Goal: Task Accomplishment & Management: Complete application form

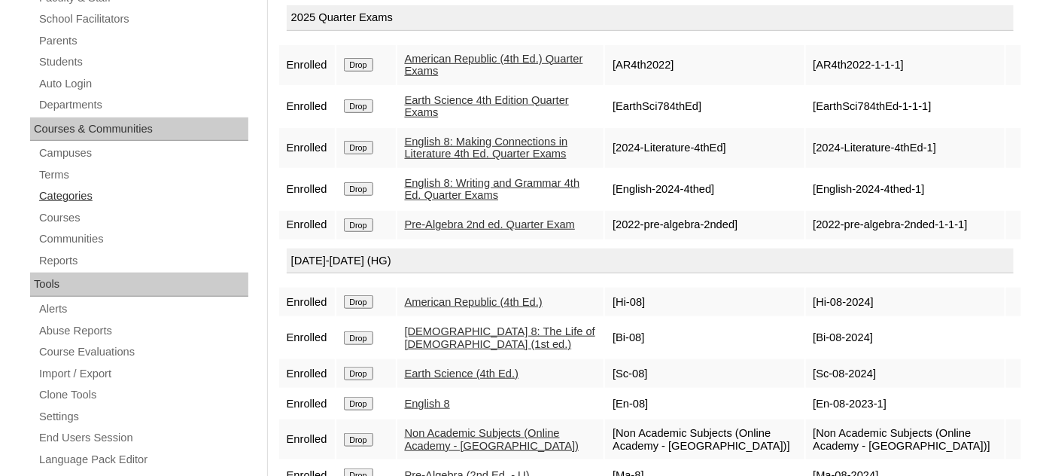
scroll to position [269, 0]
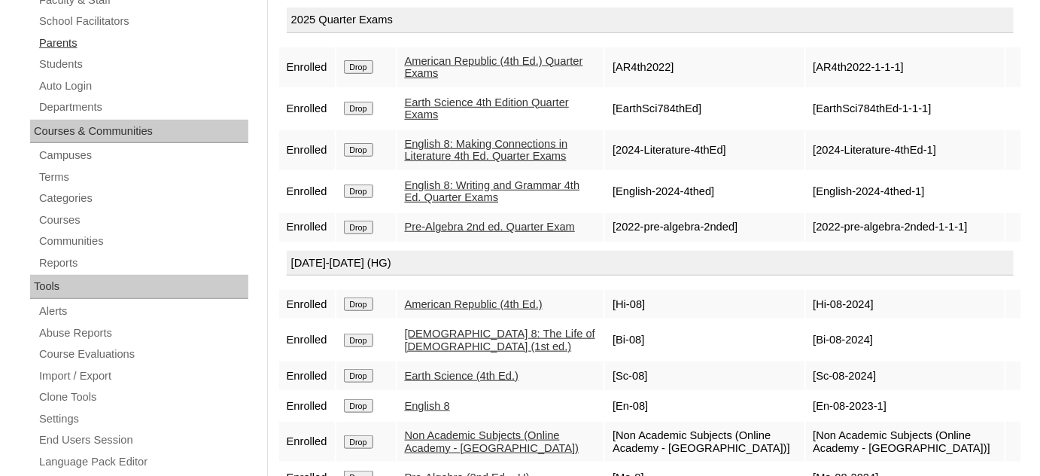
click at [67, 38] on link "Parents" at bounding box center [143, 43] width 211 height 19
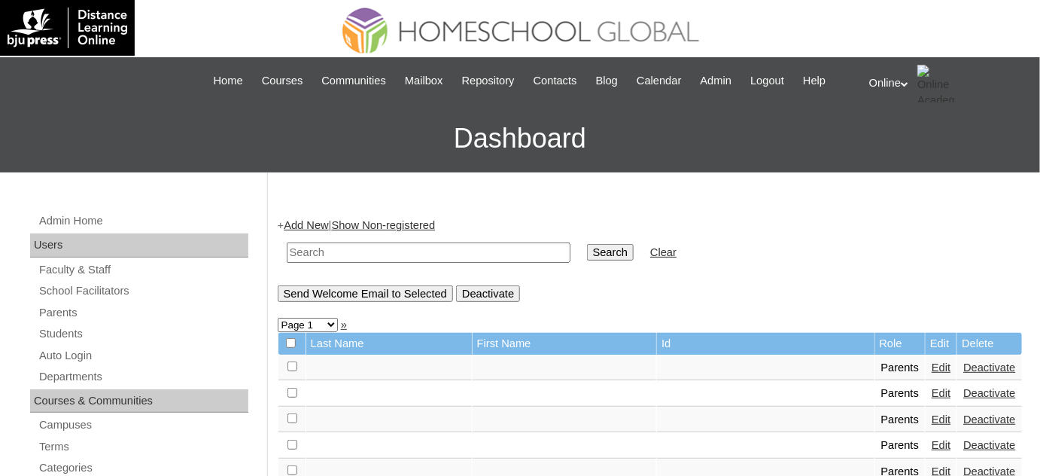
click at [502, 255] on input "text" at bounding box center [429, 252] width 284 height 20
type input "vhia"
click at [587, 244] on input "Search" at bounding box center [610, 252] width 47 height 17
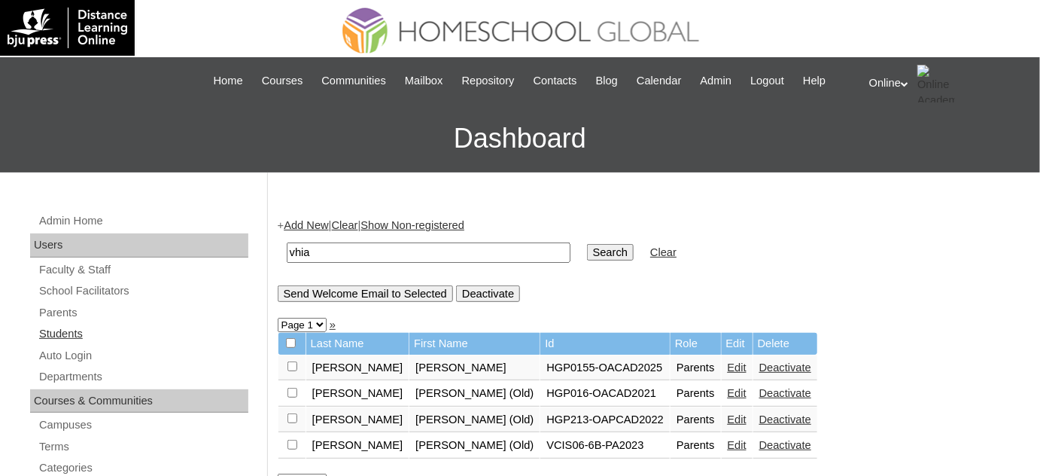
click at [63, 334] on link "Students" at bounding box center [143, 333] width 211 height 19
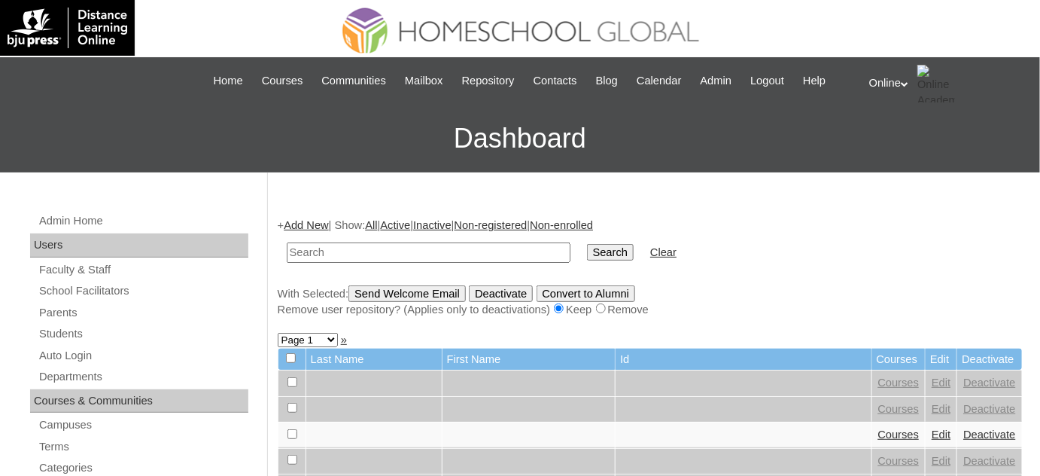
click at [390, 252] on input "text" at bounding box center [429, 252] width 284 height 20
type input "[PERSON_NAME]"
click at [587, 244] on input "Search" at bounding box center [610, 252] width 47 height 17
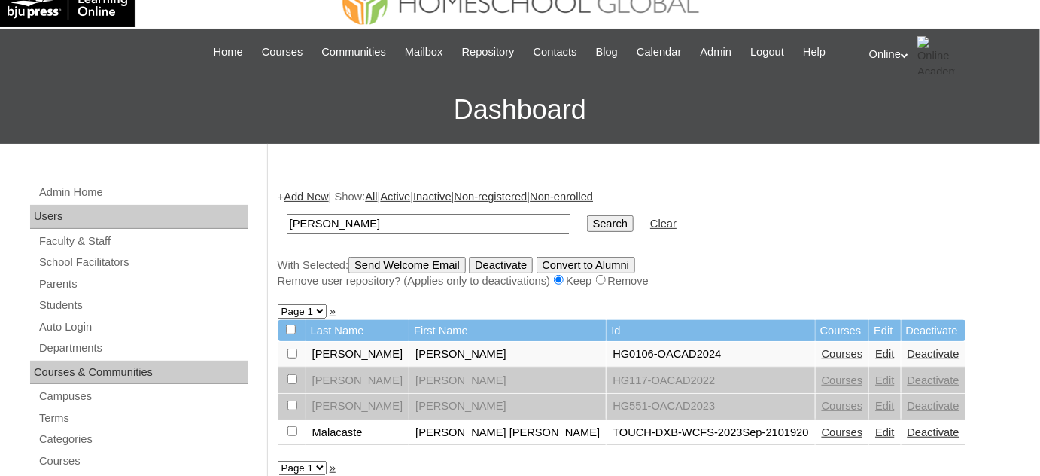
scroll to position [68, 0]
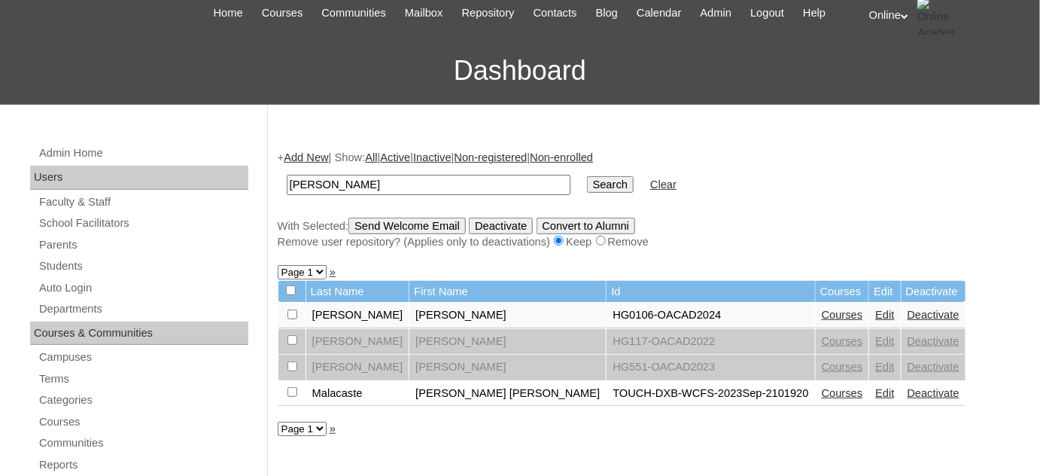
click at [908, 312] on link "Deactivate" at bounding box center [934, 315] width 52 height 12
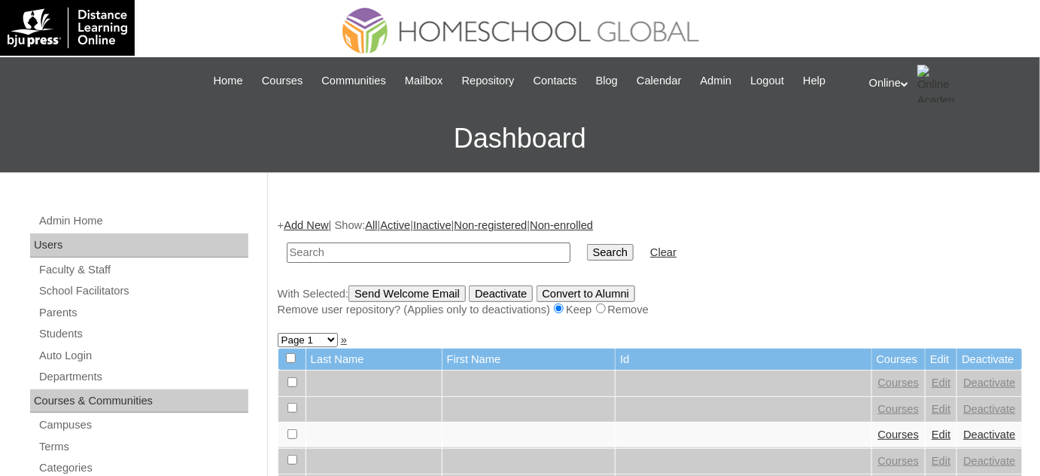
click at [322, 224] on link "Add New" at bounding box center [306, 225] width 44 height 12
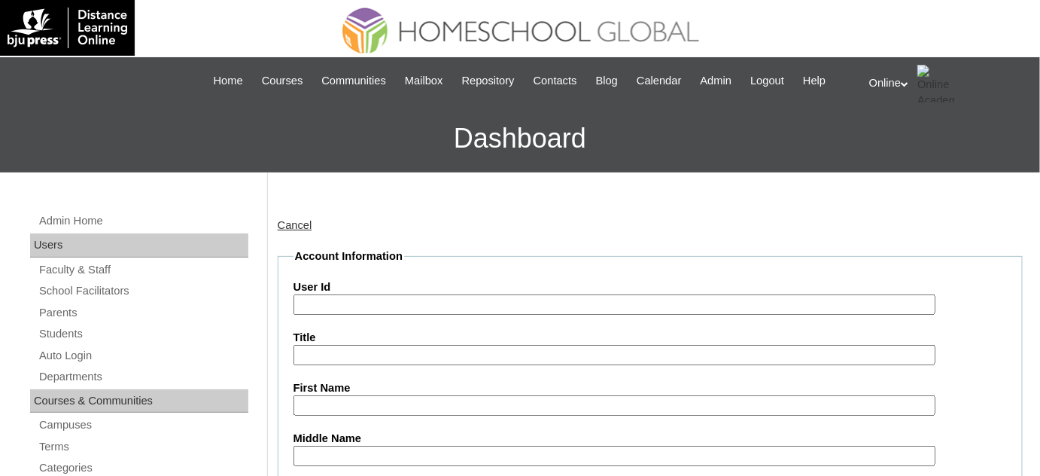
click at [411, 304] on input "User Id" at bounding box center [615, 304] width 642 height 20
paste input "HG191OACAD2025"
type input "HG191OACAD2025"
click at [367, 400] on input "First Name" at bounding box center [615, 405] width 642 height 20
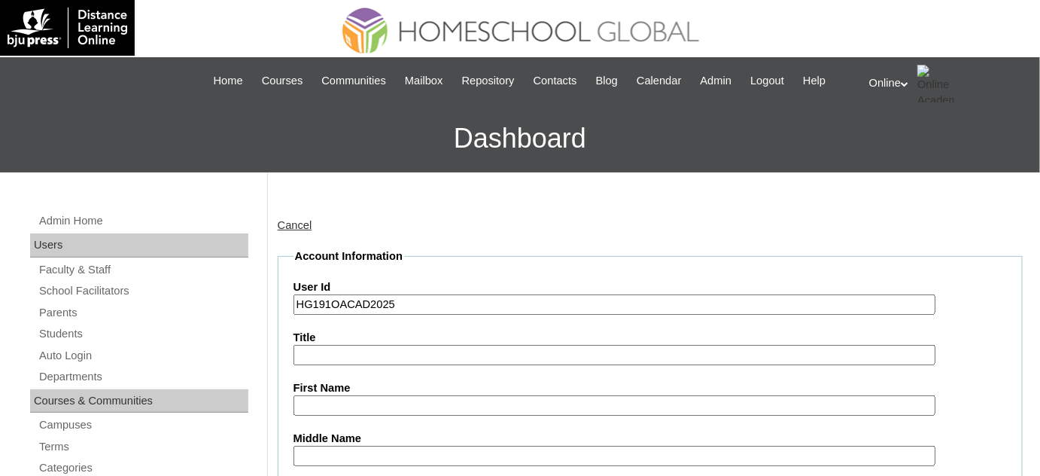
paste input ""[PERSON_NAME] [PERSON_NAME]|HGME_1556 ""
click at [479, 405] on input ""[PERSON_NAME] [PERSON_NAME]|HGME_1556 "" at bounding box center [615, 405] width 642 height 20
drag, startPoint x: 526, startPoint y: 393, endPoint x: 432, endPoint y: 406, distance: 95.1
click at [432, 406] on input ""[PERSON_NAME] [PERSON_NAME]|HGME_1556 "" at bounding box center [615, 405] width 642 height 20
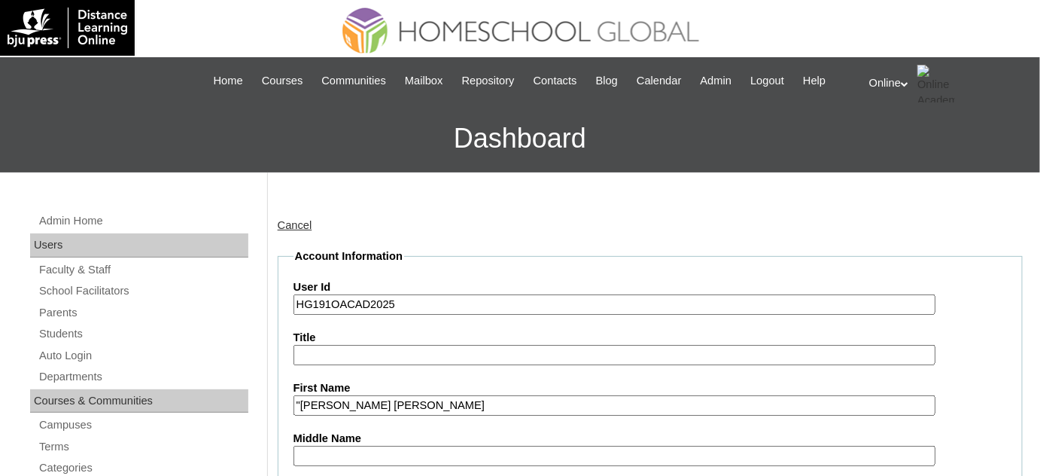
click at [406, 405] on input ""[PERSON_NAME] [PERSON_NAME]" at bounding box center [615, 405] width 642 height 20
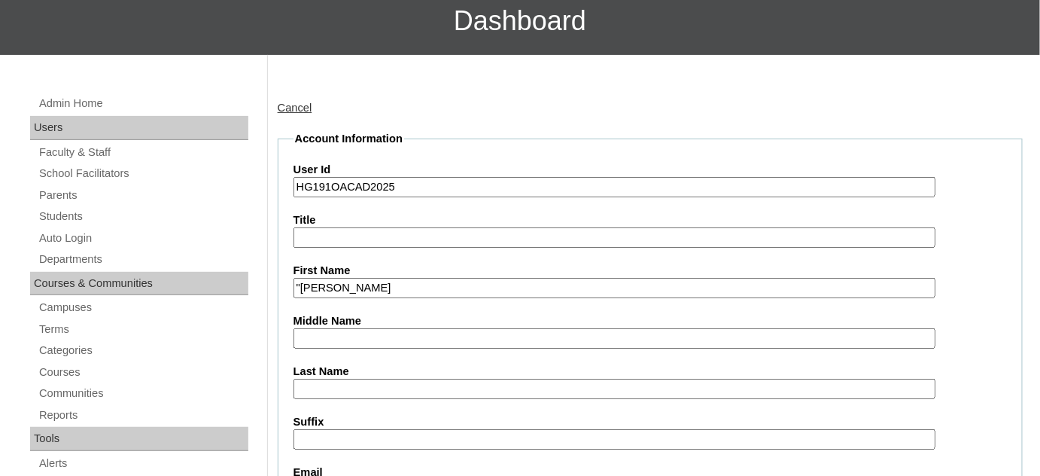
scroll to position [136, 0]
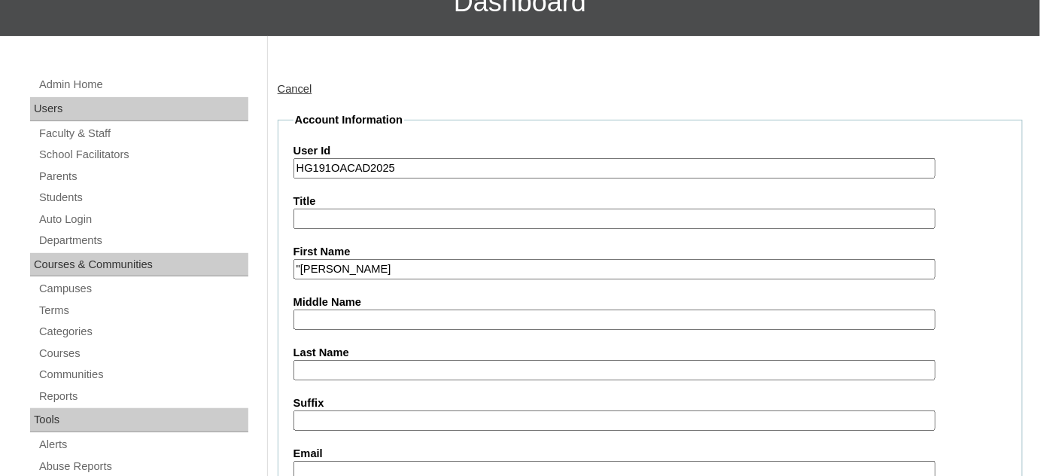
type input ""[PERSON_NAME]"
click at [374, 373] on input "Last Name" at bounding box center [615, 370] width 642 height 20
paste input "[PERSON_NAME]"
type input "[PERSON_NAME]"
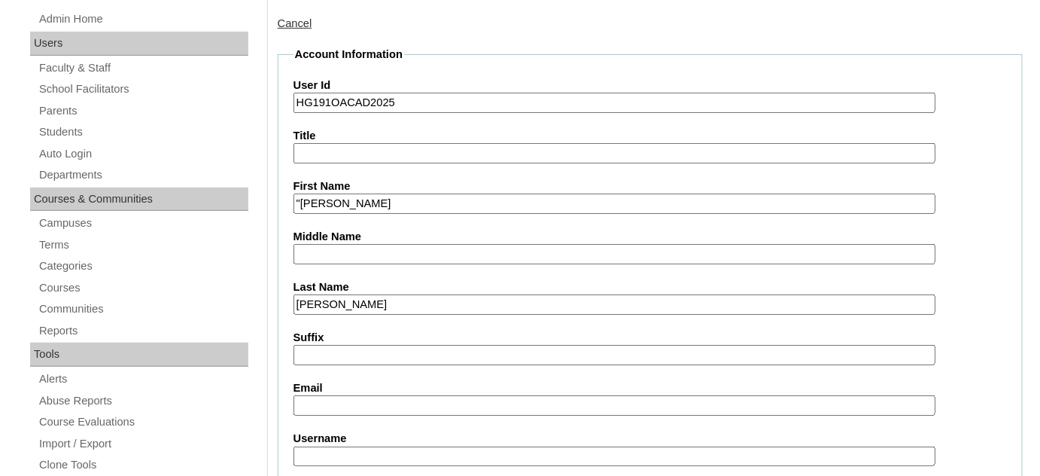
scroll to position [205, 0]
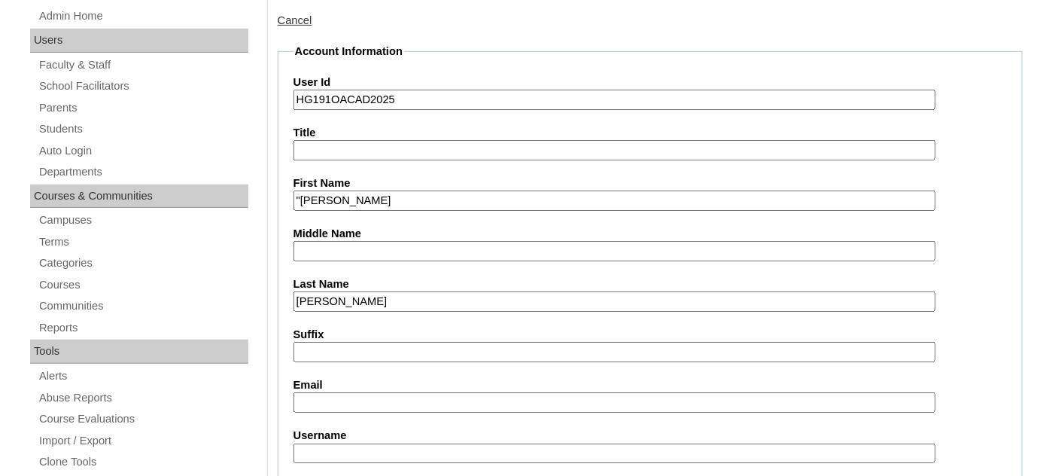
click at [425, 349] on input "Suffix" at bounding box center [615, 352] width 642 height 20
click at [402, 392] on input "Email" at bounding box center [615, 402] width 642 height 20
paste input "[EMAIL_ADDRESS][DOMAIN_NAME]"
type input "[EMAIL_ADDRESS][DOMAIN_NAME]"
paste input "marielle.guanlao2025"
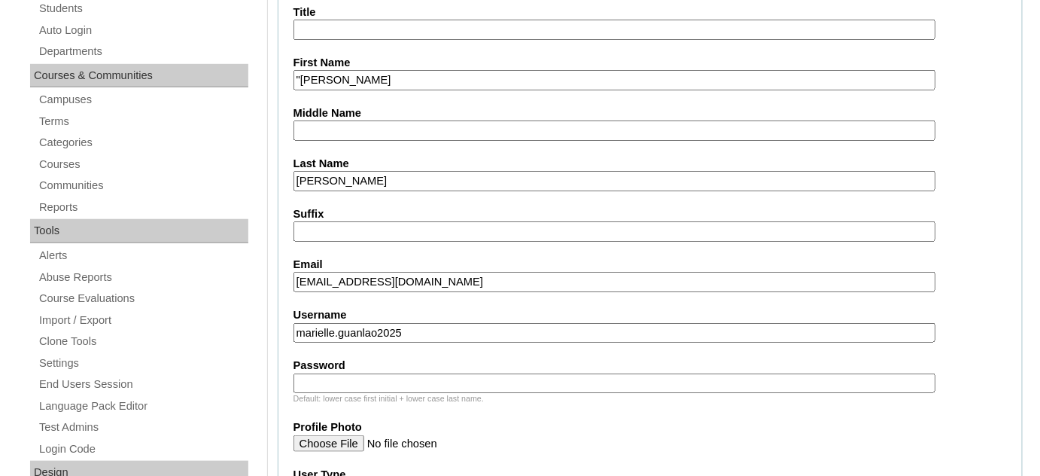
scroll to position [342, 0]
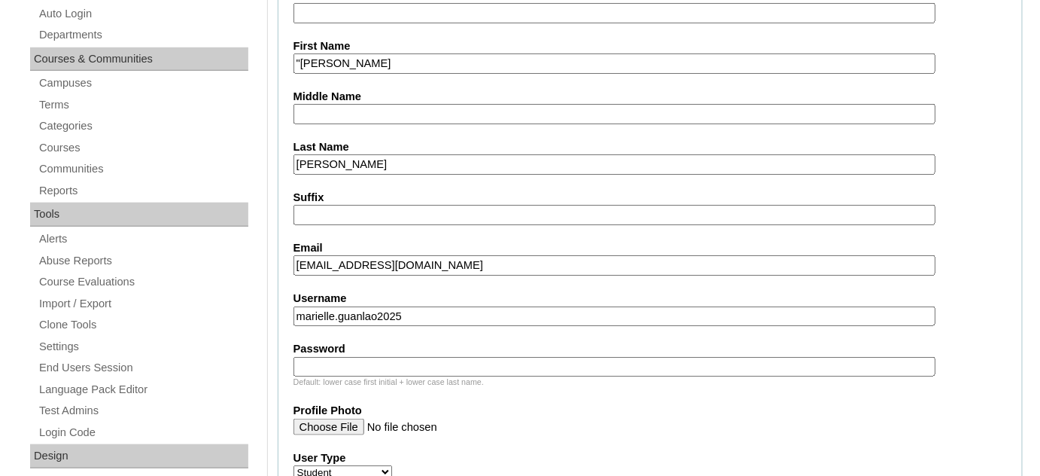
paste input "mRLcn"
type input "marielle.guanlao2025"
click at [419, 357] on input "Password" at bounding box center [615, 367] width 642 height 20
paste input "mRLcn"
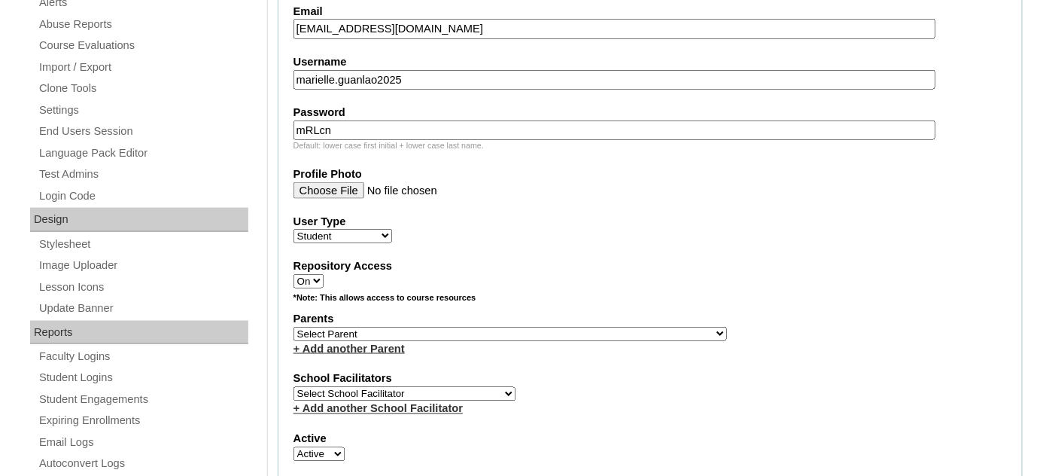
scroll to position [616, 0]
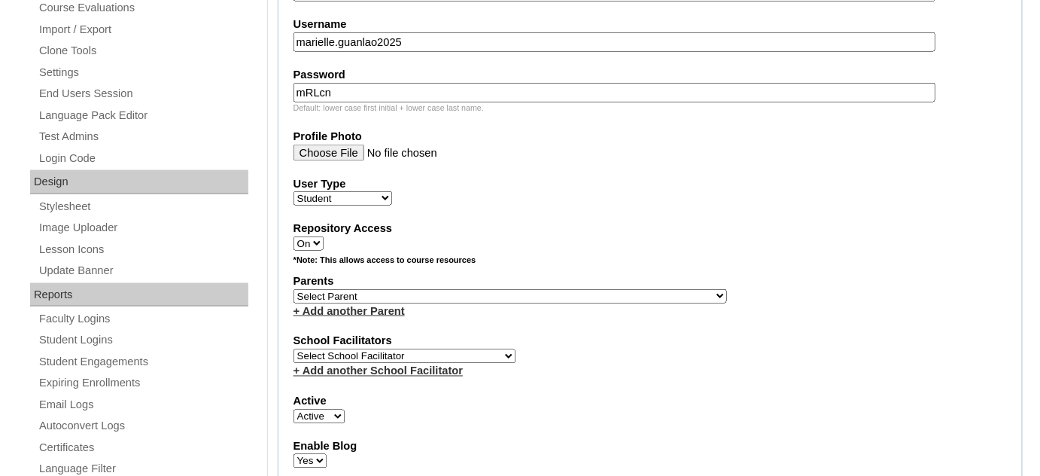
type input "mRLcn"
click at [397, 289] on select "Select Parent , , , , , , , , , , , , , , , , , , , , , , , , , , , , , , , , ,…" at bounding box center [511, 296] width 434 height 14
click at [451, 289] on select "Select Parent , , , , , , , , , , , , , , , , , , , , , , , , , , , , , , , , ,…" at bounding box center [511, 296] width 434 height 14
select select "39332"
click at [294, 289] on select "Select Parent , , , , , , , , , , , , , , , , , , , , , , , , , , , , , , , , ,…" at bounding box center [511, 296] width 434 height 14
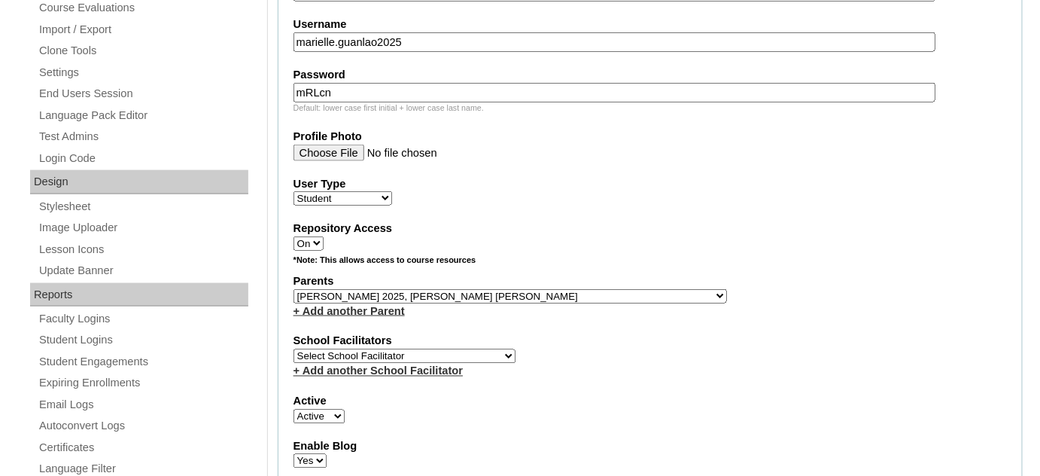
click at [413, 349] on select "Select School Facilitator [PERSON_NAME] [PERSON_NAME] Gloryfe [PERSON_NAME] [PE…" at bounding box center [405, 356] width 222 height 14
select select "29277"
click at [294, 349] on select "Select School Facilitator [PERSON_NAME] [PERSON_NAME] Gloryfe [PERSON_NAME] [PE…" at bounding box center [405, 356] width 222 height 14
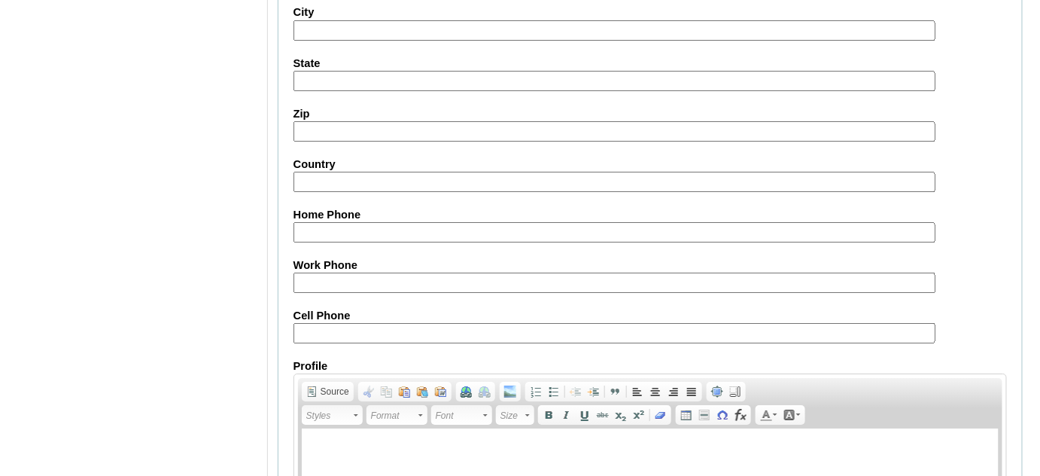
scroll to position [1792, 0]
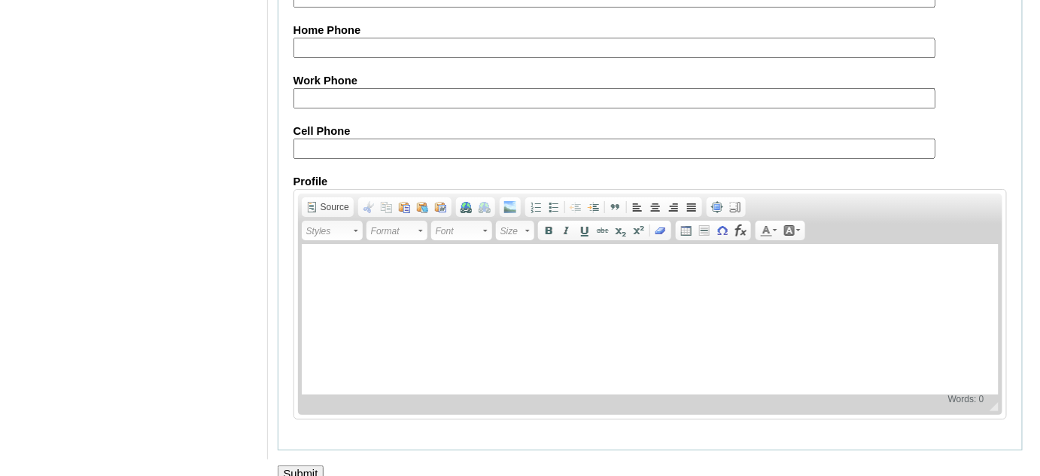
click at [314, 465] on input "Submit" at bounding box center [301, 473] width 47 height 17
